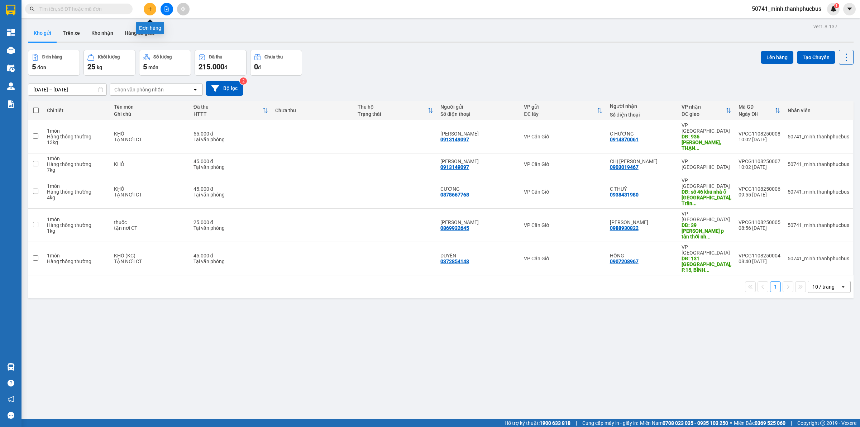
click at [153, 10] on button at bounding box center [150, 9] width 13 height 13
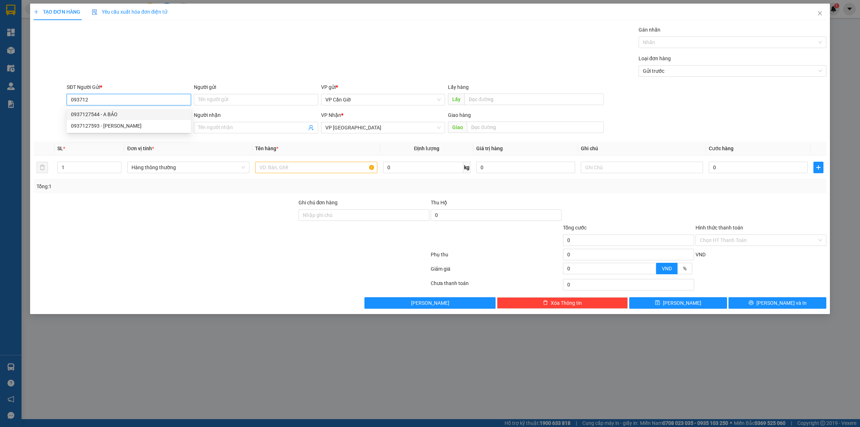
click at [124, 114] on div "0937127544 - A BẢO" at bounding box center [129, 114] width 116 height 8
type input "0937127544"
type input "A BẢO"
type input "55.000"
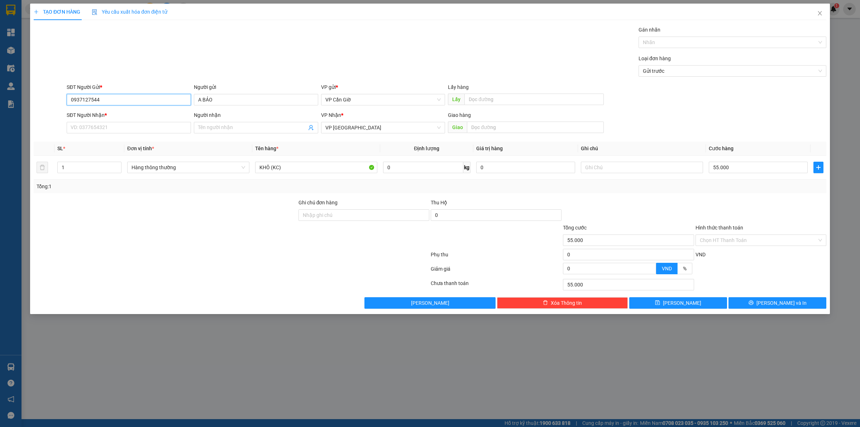
type input "0937127544"
click at [127, 118] on div "SĐT Người Nhận *" at bounding box center [129, 115] width 124 height 8
click at [127, 122] on input "SĐT Người Nhận *" at bounding box center [129, 127] width 124 height 11
click at [133, 125] on input "SĐT Người Nhận *" at bounding box center [129, 127] width 124 height 11
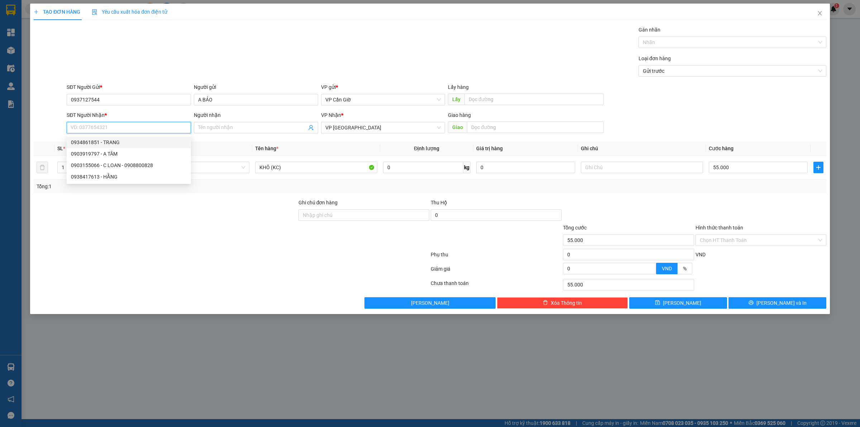
click at [125, 140] on div "0934861851 - TRANG" at bounding box center [129, 142] width 116 height 8
type input "0934861851"
type input "TRANG"
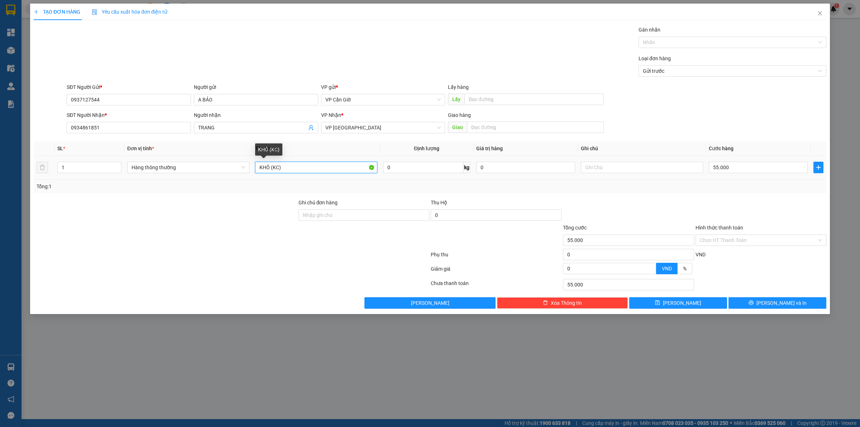
click at [307, 167] on input "KHÔ (KC)" at bounding box center [316, 167] width 122 height 11
type input "KHÔ"
click at [404, 169] on input "0" at bounding box center [423, 167] width 80 height 11
type input "7"
click at [466, 195] on div "Transit Pickup Surcharge Ids Transit Deliver Surcharge Ids Transit Deliver Surc…" at bounding box center [430, 167] width 793 height 283
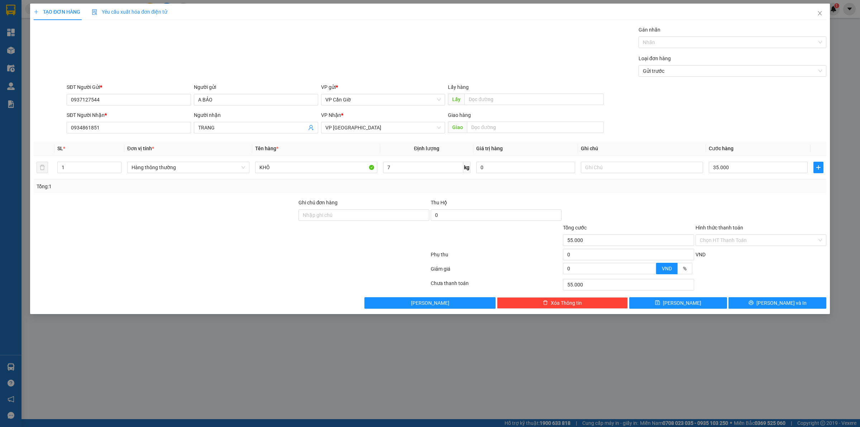
type input "35.000"
click at [725, 168] on input "35.000" at bounding box center [758, 167] width 99 height 11
type input "4"
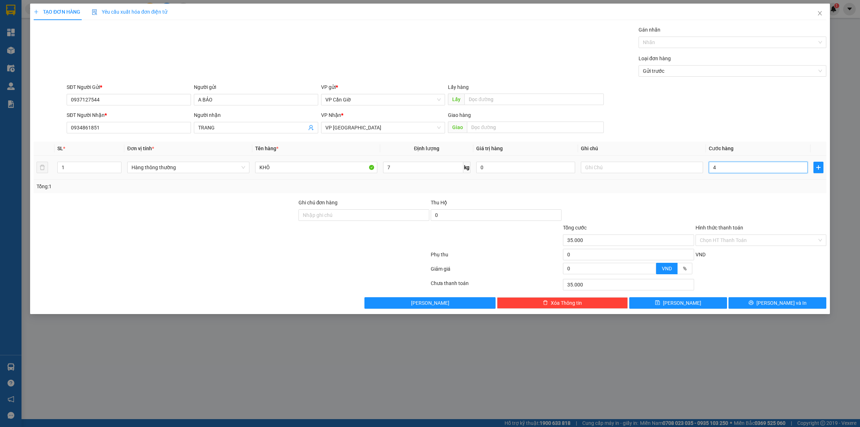
type input "4"
type input "45"
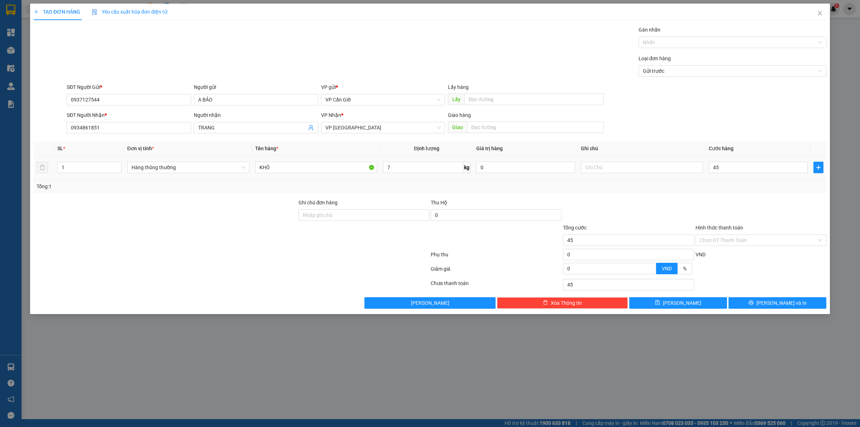
type input "45.000"
drag, startPoint x: 722, startPoint y: 184, endPoint x: 734, endPoint y: 228, distance: 45.9
click at [722, 185] on div "Tổng: 1" at bounding box center [430, 186] width 787 height 8
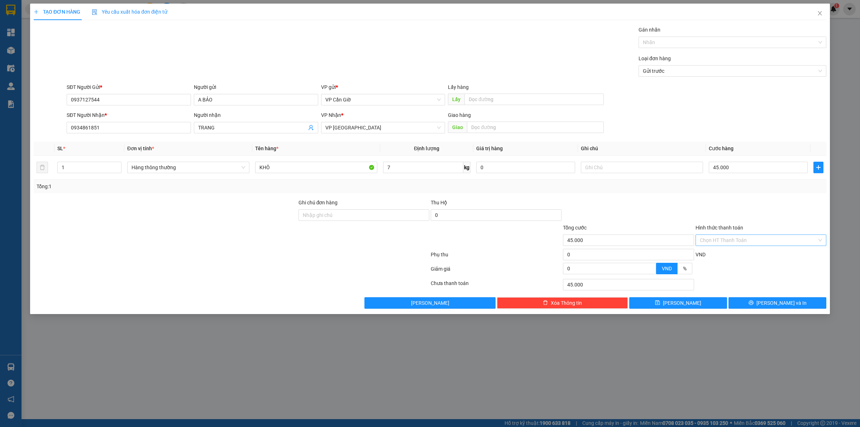
click at [730, 240] on input "Hình thức thanh toán" at bounding box center [758, 240] width 117 height 11
click at [733, 251] on div "Tại văn phòng" at bounding box center [760, 254] width 131 height 11
type input "0"
click at [755, 302] on button "[PERSON_NAME] và In" at bounding box center [777, 302] width 98 height 11
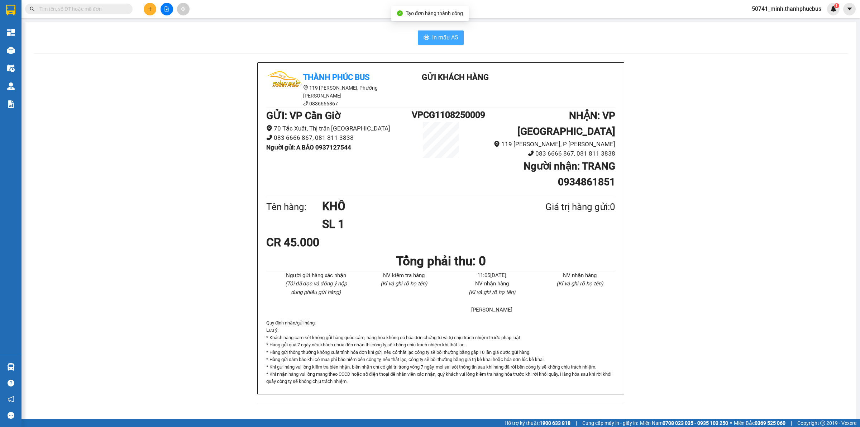
click at [445, 36] on span "In mẫu A5" at bounding box center [445, 37] width 26 height 9
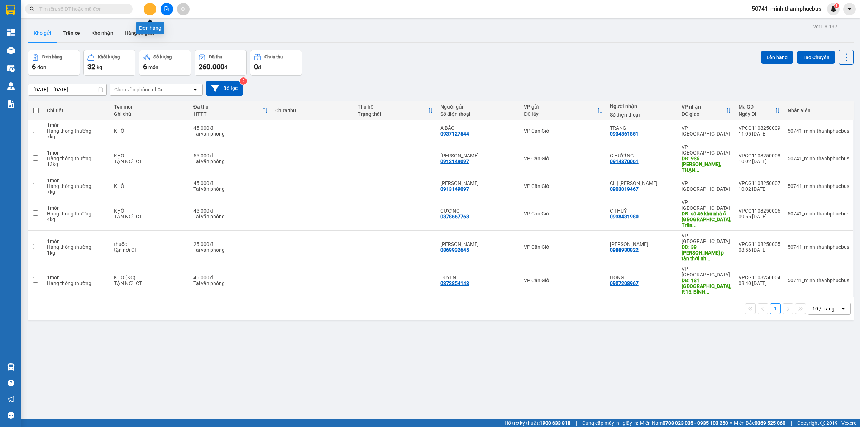
click at [153, 10] on button at bounding box center [150, 9] width 13 height 13
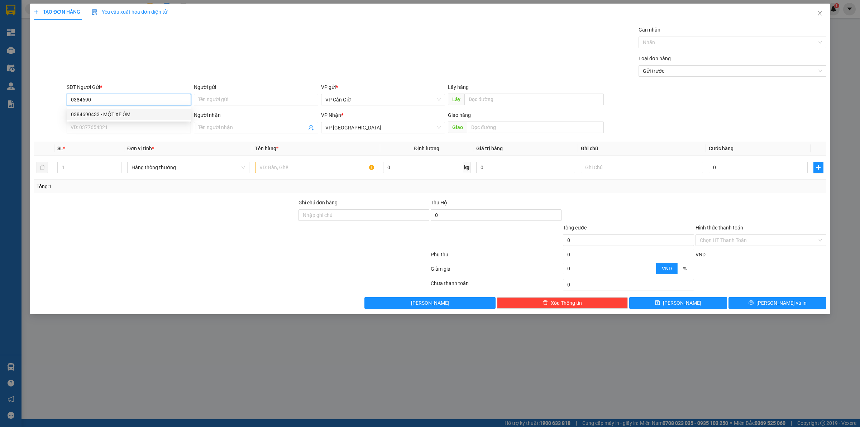
click at [133, 115] on div "0384690433 - MỘT XE ÔM" at bounding box center [129, 114] width 116 height 8
type input "0384690433"
type input "MỘT XE ÔM"
type input "25.000"
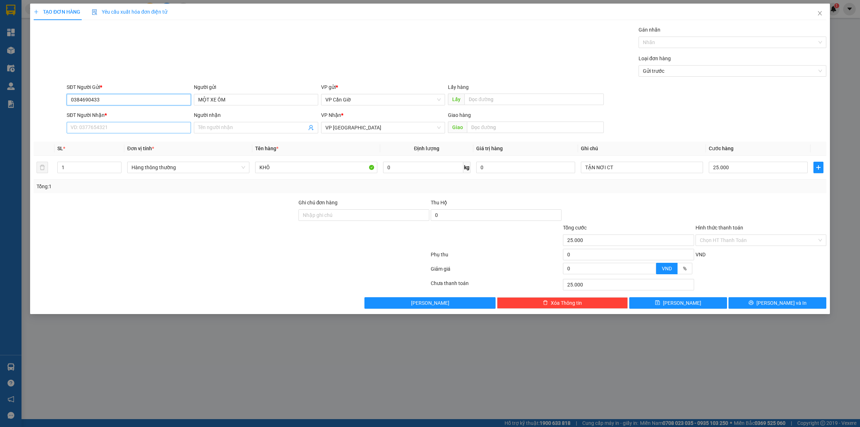
type input "0384690433"
click at [131, 132] on input "SĐT Người Nhận *" at bounding box center [129, 127] width 124 height 11
click at [103, 140] on div "0902784710" at bounding box center [129, 142] width 116 height 8
type input "0902784710"
click at [226, 124] on input "Người nhận" at bounding box center [252, 128] width 109 height 8
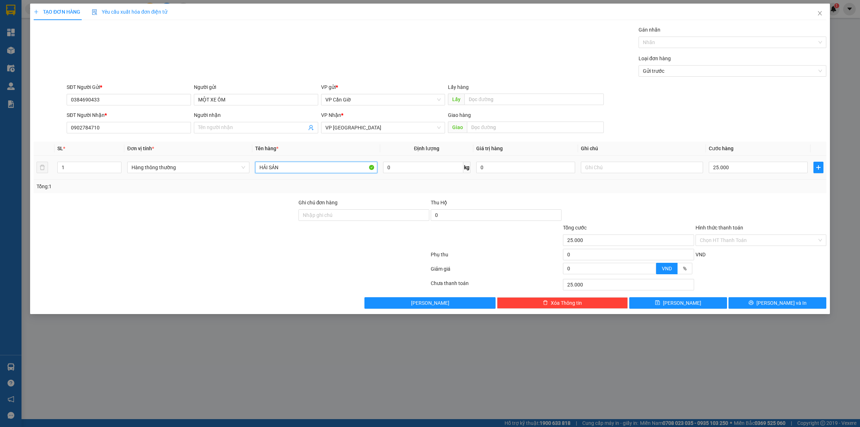
click at [301, 163] on input "HẢI SẢN" at bounding box center [316, 167] width 122 height 11
type input "cá muối sư"
click at [395, 171] on input "0" at bounding box center [423, 167] width 80 height 11
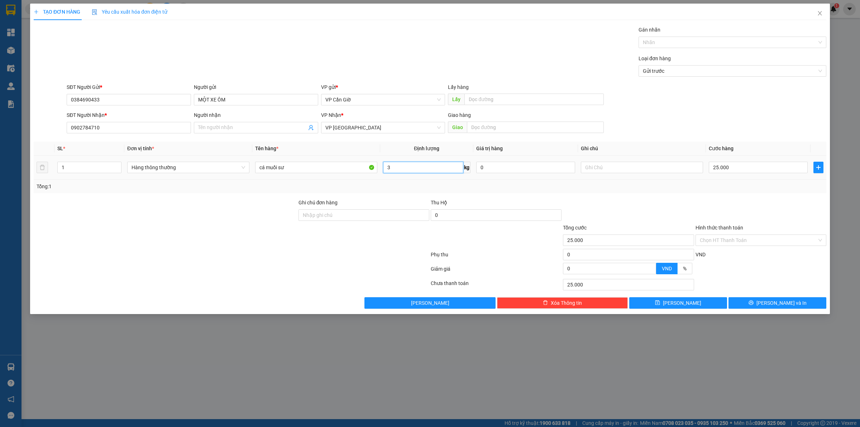
type input "3"
click at [435, 183] on div "Tổng: 1" at bounding box center [430, 186] width 787 height 8
type input "35.000"
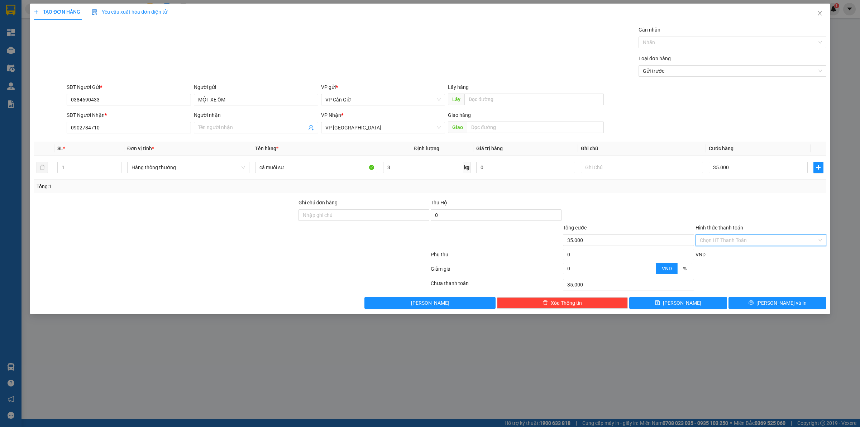
click at [732, 237] on input "Hình thức thanh toán" at bounding box center [758, 240] width 117 height 11
click at [733, 253] on div "Tại văn phòng" at bounding box center [761, 255] width 122 height 8
type input "0"
click at [750, 301] on button "[PERSON_NAME] và In" at bounding box center [777, 302] width 98 height 11
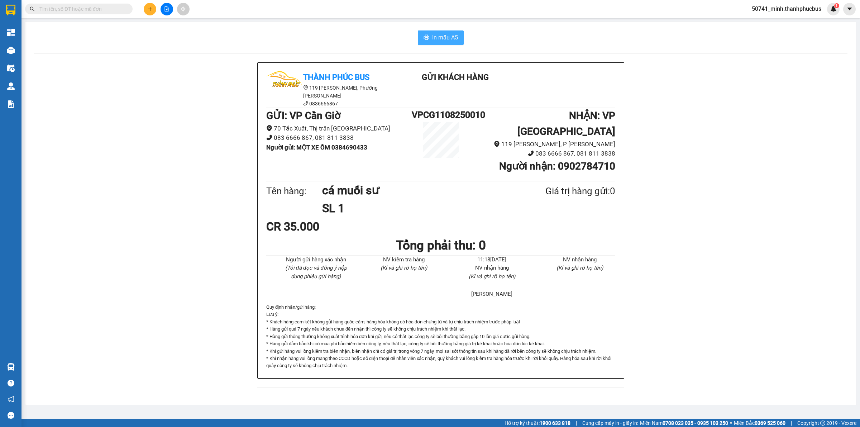
click at [448, 38] on span "In mẫu A5" at bounding box center [445, 37] width 26 height 9
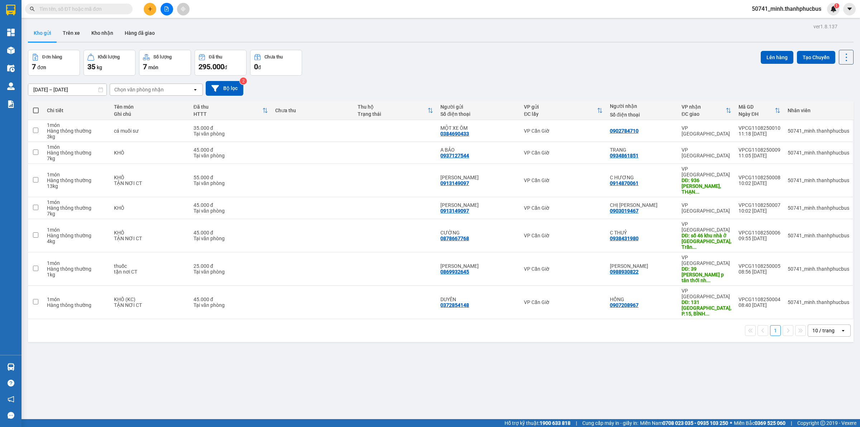
click at [148, 9] on icon "plus" at bounding box center [150, 8] width 5 height 5
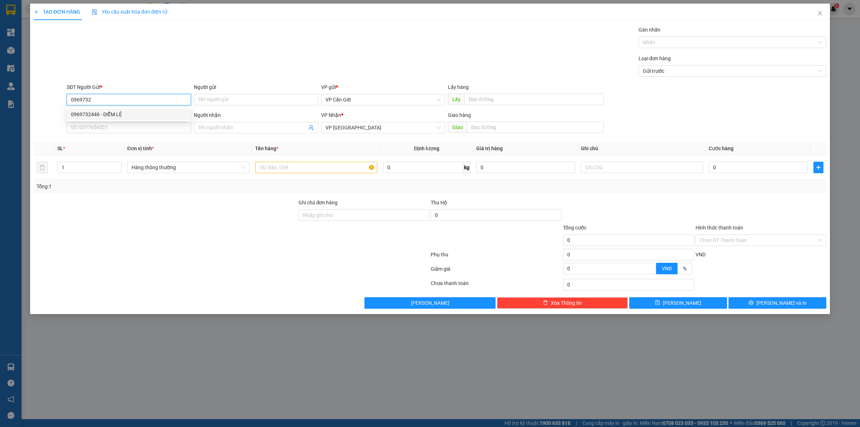
click at [125, 115] on div "0969732446 - DIỄM LỆ" at bounding box center [129, 114] width 116 height 8
type input "0969732446"
type input "DIỄM LỆ"
type input "25.000"
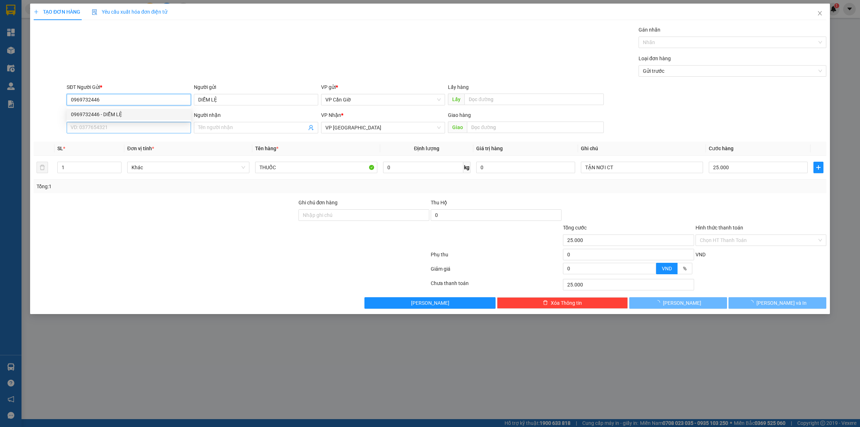
type input "0969732446"
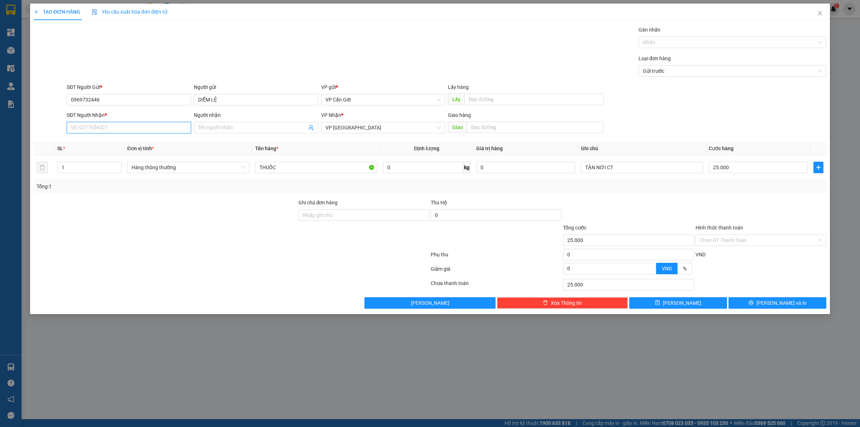
click at [128, 132] on input "SĐT Người Nhận *" at bounding box center [129, 127] width 124 height 11
click at [125, 141] on div "0912184859 - A DŨNG" at bounding box center [129, 142] width 116 height 8
type input "0912184859"
type input "A DŨNG"
type input "101 [PERSON_NAME], P9, Q3"
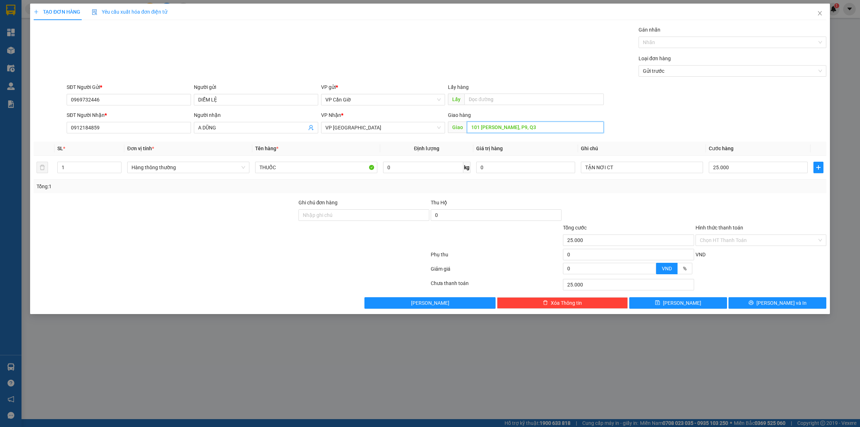
click at [489, 131] on input "101 [PERSON_NAME], P9, Q3" at bounding box center [535, 126] width 137 height 11
click at [488, 128] on input "101 [PERSON_NAME], P9, Q3" at bounding box center [535, 126] width 137 height 11
click at [720, 239] on input "Hình thức thanh toán" at bounding box center [758, 240] width 117 height 11
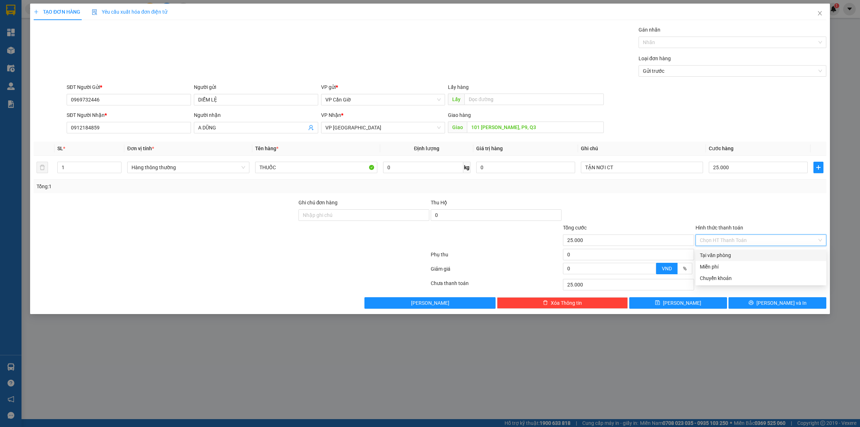
click at [721, 251] on div "Tại văn phòng" at bounding box center [761, 255] width 122 height 8
type input "0"
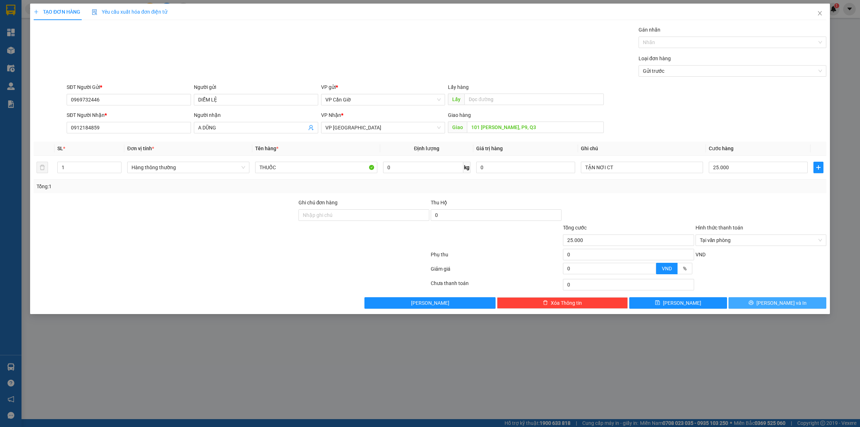
click at [765, 300] on button "[PERSON_NAME] và In" at bounding box center [777, 302] width 98 height 11
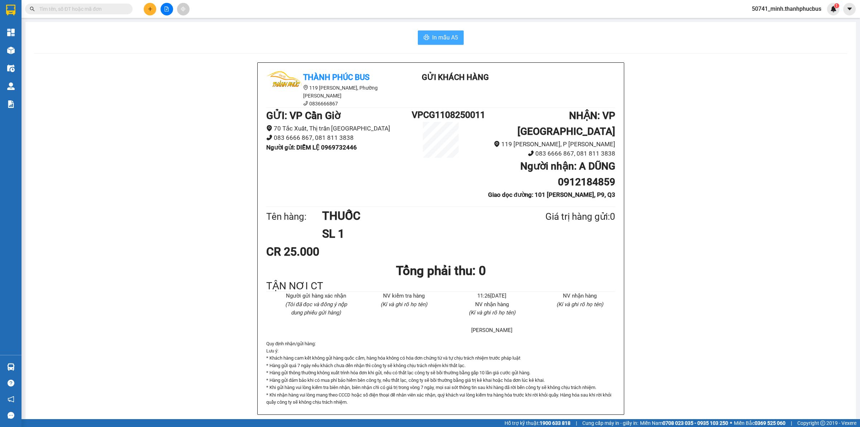
click at [436, 33] on span "In mẫu A5" at bounding box center [445, 37] width 26 height 9
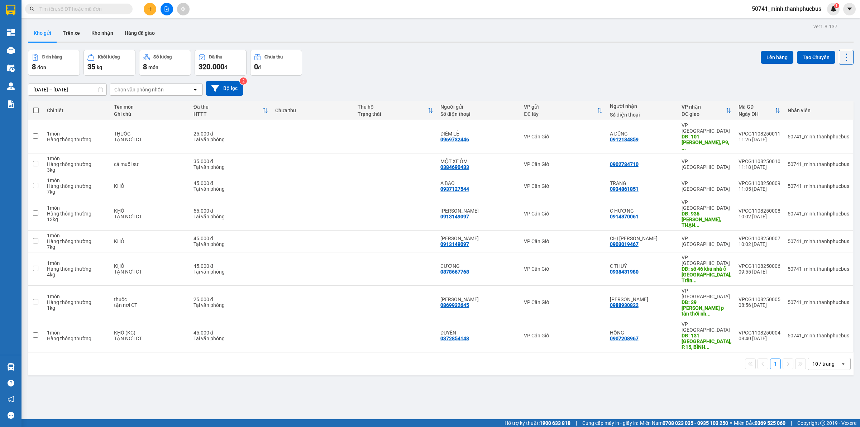
click at [155, 10] on button at bounding box center [150, 9] width 13 height 13
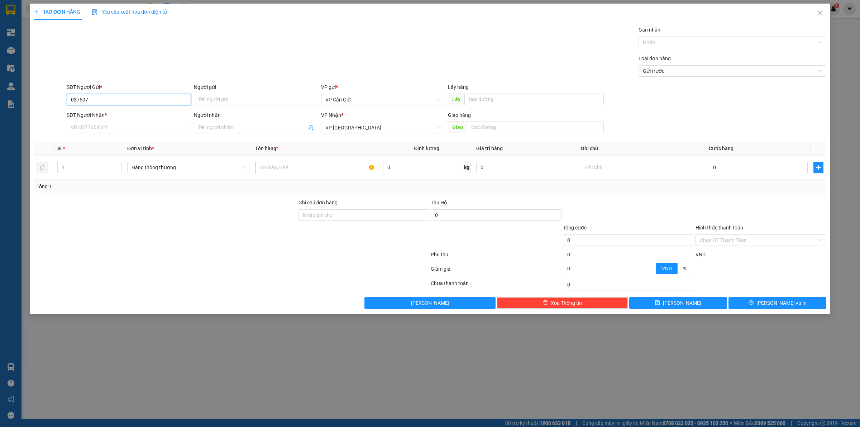
click at [85, 101] on input "037697" at bounding box center [129, 99] width 124 height 11
click at [110, 100] on input "037697" at bounding box center [129, 99] width 124 height 11
type input "0376977957"
click at [241, 94] on input "Người gửi" at bounding box center [256, 99] width 124 height 11
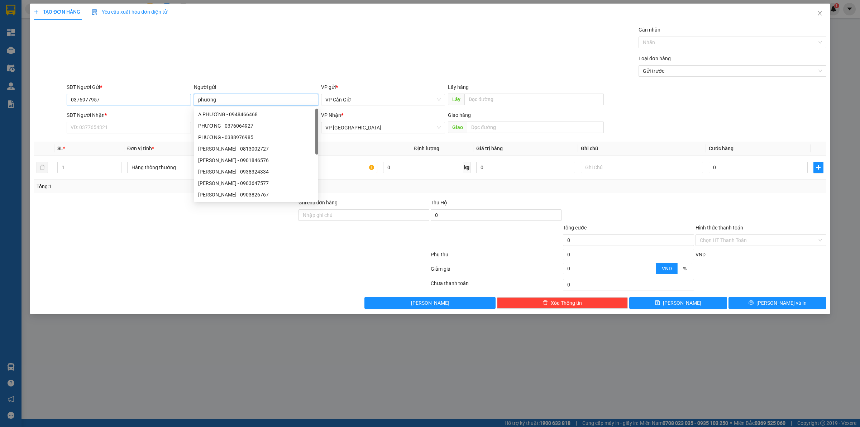
type input "phương"
click at [126, 96] on input "0376977957" at bounding box center [129, 99] width 124 height 11
drag, startPoint x: 126, startPoint y: 96, endPoint x: 123, endPoint y: 95, distance: 3.6
click at [125, 96] on input "0376977957" at bounding box center [129, 99] width 124 height 11
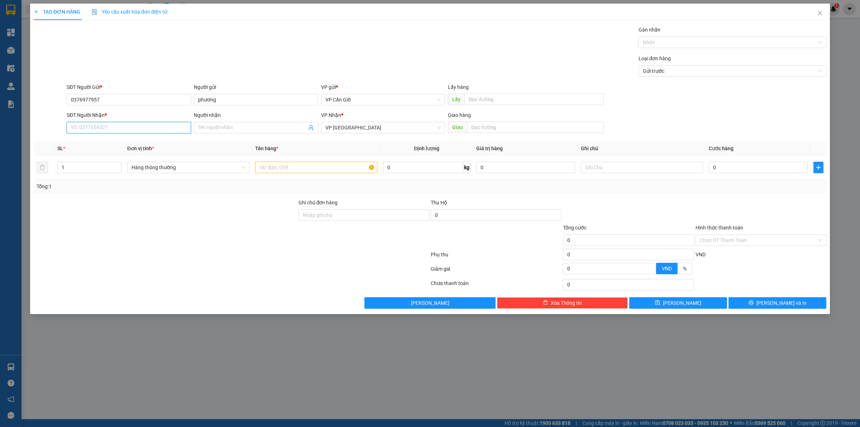
click at [117, 128] on input "SĐT Người Nhận *" at bounding box center [129, 127] width 124 height 11
click at [150, 129] on input "SĐT Người Nhận *" at bounding box center [129, 127] width 124 height 11
click at [149, 129] on input "SĐT Người Nhận *" at bounding box center [129, 127] width 124 height 11
paste input "0376977957"
click at [103, 127] on input "0376977957" at bounding box center [129, 127] width 124 height 11
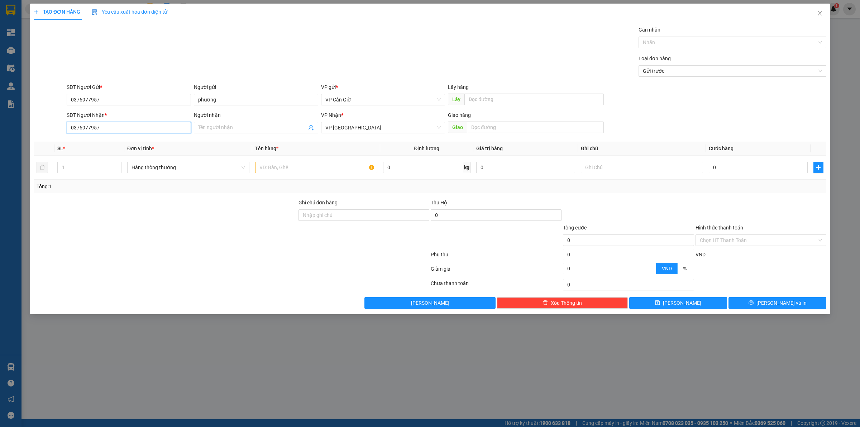
drag, startPoint x: 87, startPoint y: 126, endPoint x: 90, endPoint y: 117, distance: 9.5
click at [88, 126] on input "0376977957" at bounding box center [129, 127] width 124 height 11
click at [81, 129] on input "0376977957" at bounding box center [129, 127] width 124 height 11
click at [84, 128] on input "0376977957" at bounding box center [129, 127] width 124 height 11
type input "0376977957"
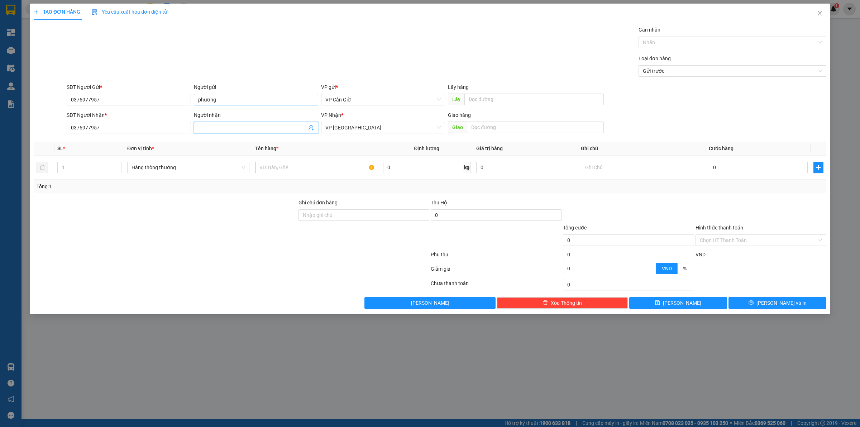
drag, startPoint x: 210, startPoint y: 129, endPoint x: 212, endPoint y: 101, distance: 27.6
click at [211, 129] on input "Người nhận" at bounding box center [252, 128] width 109 height 8
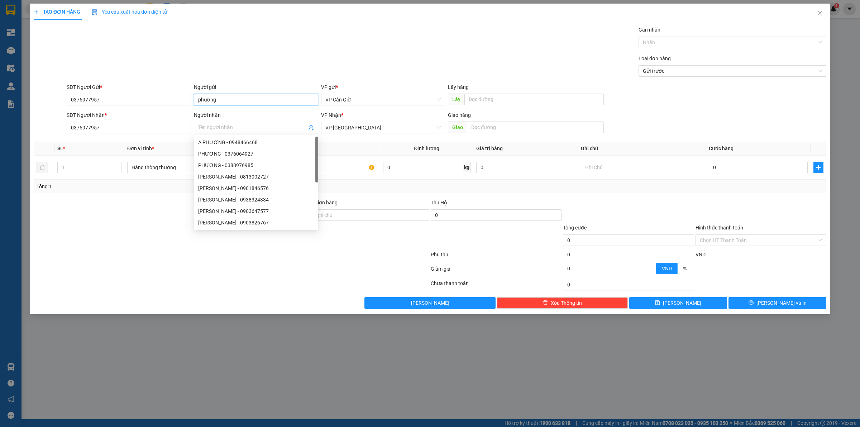
click at [212, 98] on input "phương" at bounding box center [256, 99] width 124 height 11
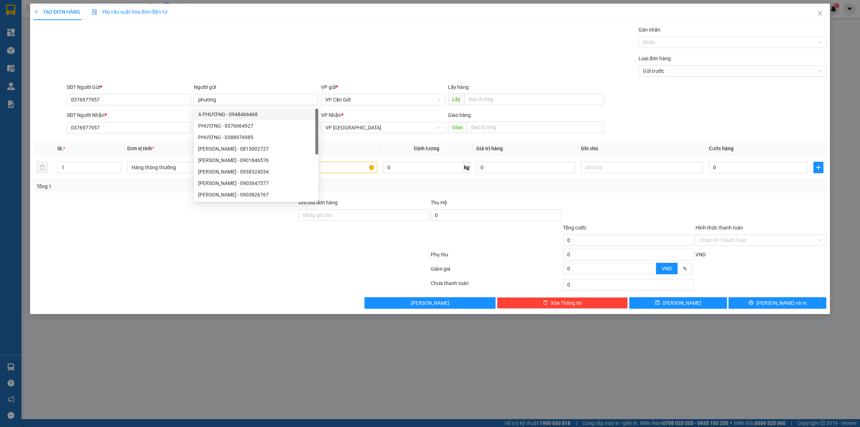
click at [244, 63] on div "Loại đơn hàng Gửi trước" at bounding box center [446, 66] width 762 height 25
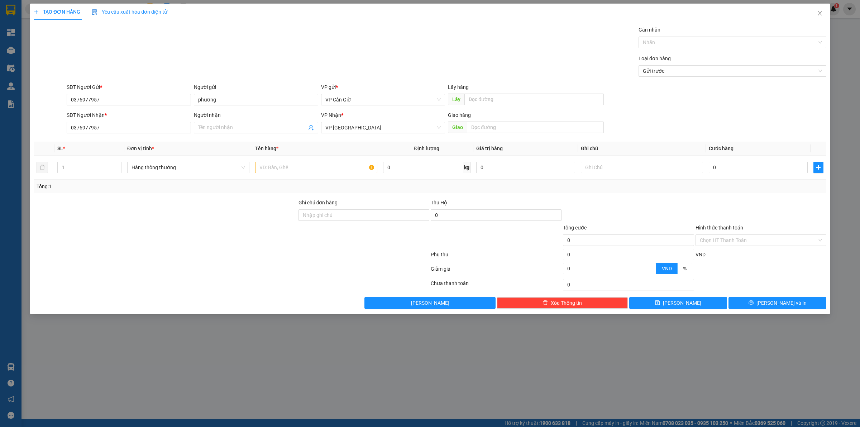
click at [278, 54] on div "Loại đơn hàng Gửi trước" at bounding box center [446, 66] width 762 height 25
click at [256, 128] on input "Người nhận" at bounding box center [252, 128] width 109 height 8
paste input "phương"
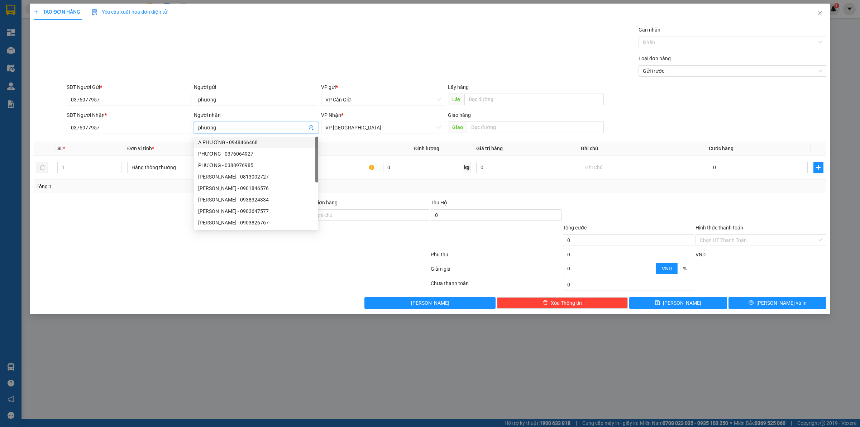
type input "phương"
click at [258, 28] on div "Gói vận chuyển * Tiêu chuẩn Gán nhãn Nhãn" at bounding box center [446, 38] width 762 height 25
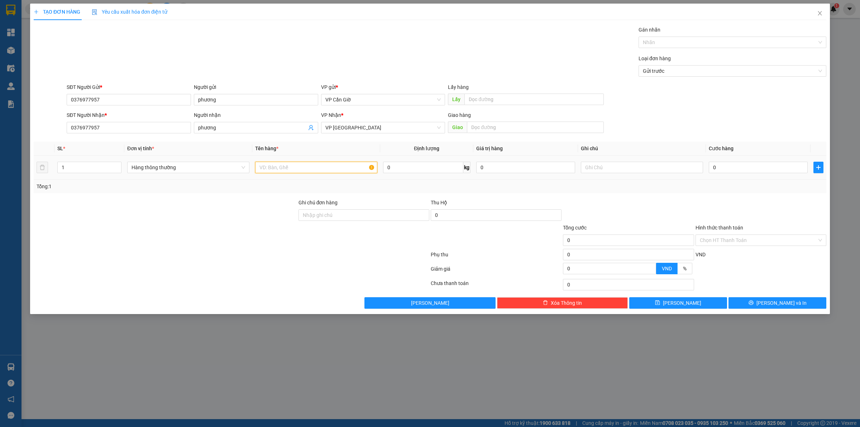
click at [340, 169] on input "text" at bounding box center [316, 167] width 122 height 11
type input "hồ sơ"
click at [392, 172] on input "0" at bounding box center [423, 167] width 80 height 11
type input "1"
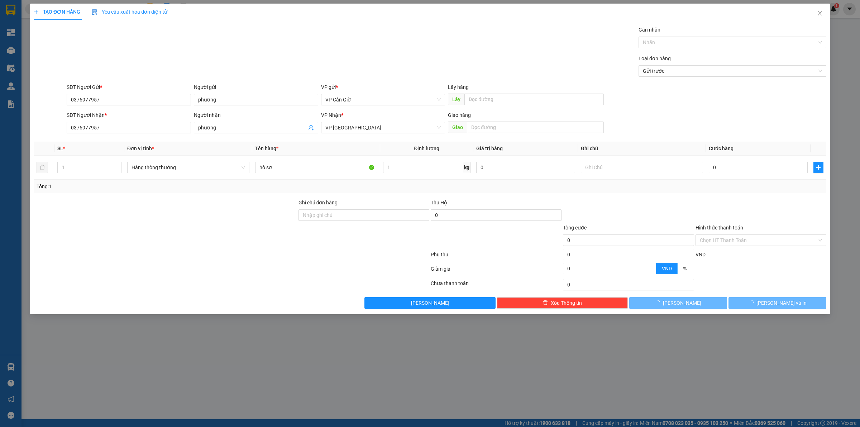
click at [479, 186] on div "Tổng: 1" at bounding box center [430, 186] width 787 height 8
type input "25.000"
click at [728, 234] on div "Hình thức thanh toán" at bounding box center [760, 229] width 131 height 11
click at [726, 241] on input "Hình thức thanh toán" at bounding box center [758, 240] width 117 height 11
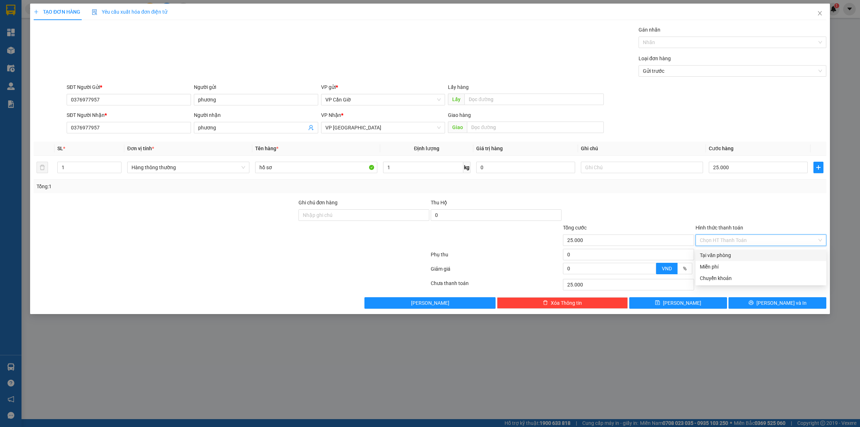
click at [727, 253] on div "Tại văn phòng" at bounding box center [761, 255] width 122 height 8
type input "0"
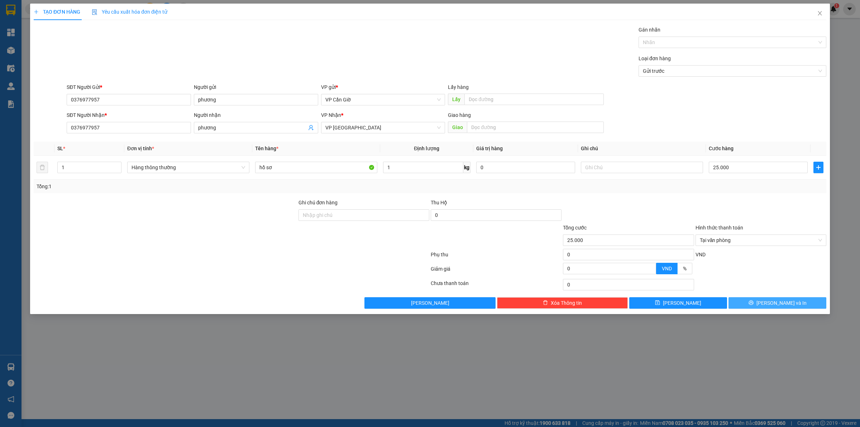
click at [752, 302] on button "[PERSON_NAME] và In" at bounding box center [777, 302] width 98 height 11
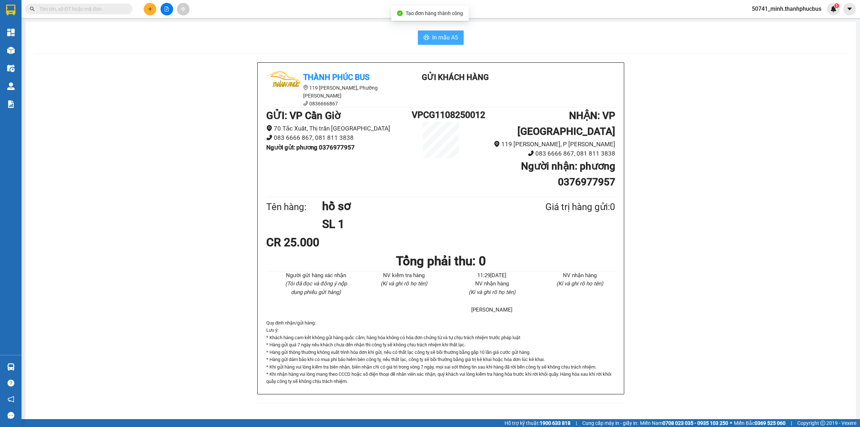
click at [443, 36] on span "In mẫu A5" at bounding box center [445, 37] width 26 height 9
